Goal: Navigation & Orientation: Go to known website

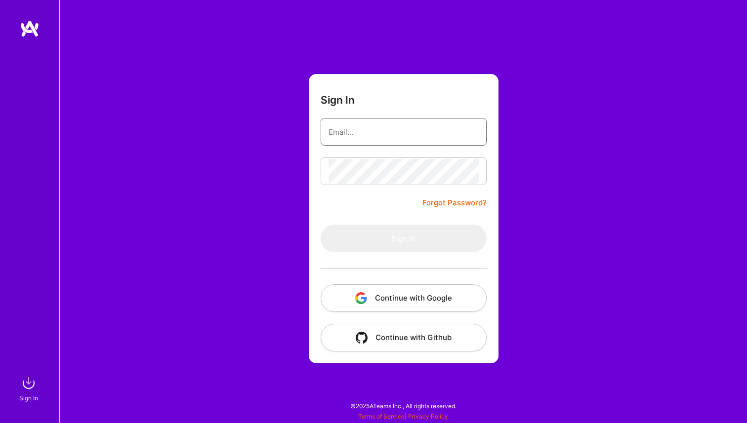
click at [373, 129] on input "email" at bounding box center [404, 132] width 150 height 25
click at [455, 136] on input "lukasz.h.nowak@gmail.com" at bounding box center [404, 132] width 150 height 25
click at [245, 196] on div "Sign In lukasz.h.nowak@gmail.com Forgot Password? Sign In Continue with Google …" at bounding box center [403, 211] width 688 height 423
click at [439, 135] on input "lukasz.h.nowak@gmail.com" at bounding box center [404, 132] width 150 height 25
click at [431, 134] on input "lukasz.h.nowak@gmail.com" at bounding box center [404, 132] width 150 height 25
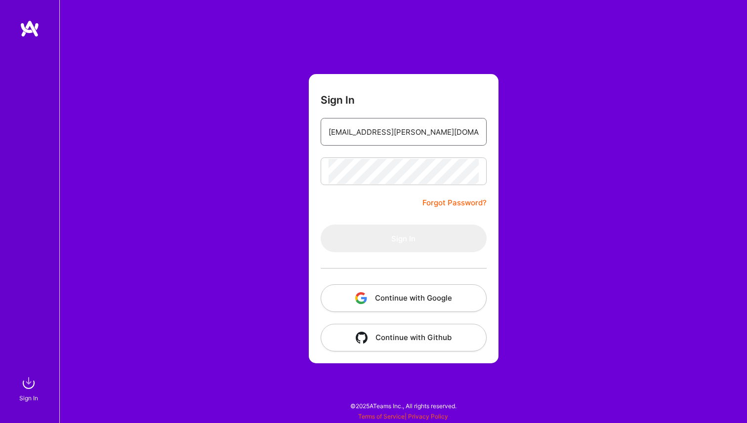
click at [431, 134] on input "lukasz.h.nowak@gmail.com" at bounding box center [404, 132] width 150 height 25
type input "lukasz.h.nowak@gmail.com"
click at [426, 137] on input "lukasz.h.nowak@gmail.com" at bounding box center [404, 132] width 150 height 25
click at [360, 185] on form "Sign In Forgot Password? Sign In Continue with Google Continue with Github" at bounding box center [404, 219] width 190 height 290
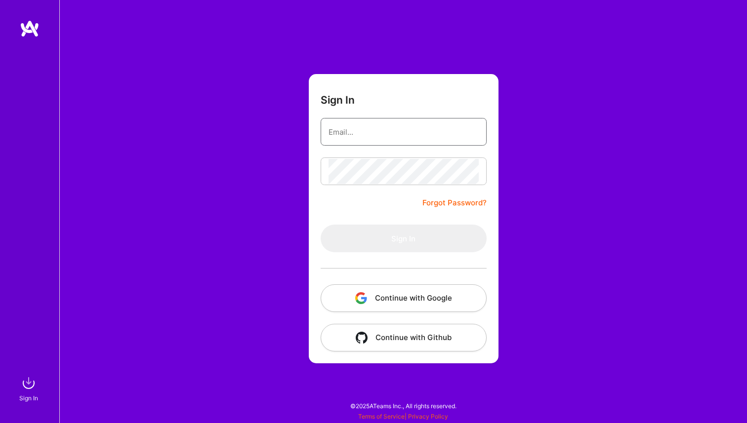
click at [368, 134] on input "email" at bounding box center [404, 132] width 150 height 25
